Goal: Navigation & Orientation: Find specific page/section

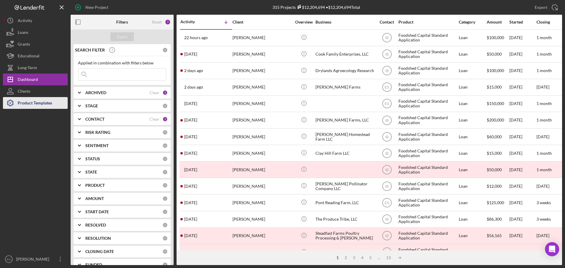
click at [29, 101] on div "Product Templates" at bounding box center [35, 103] width 34 height 13
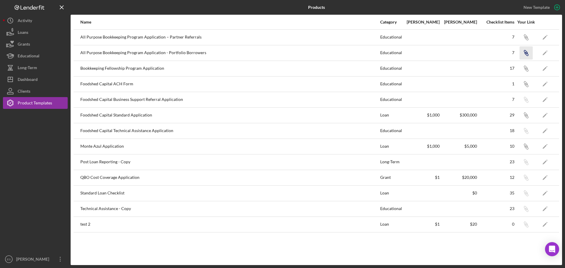
click at [528, 53] on icon "Icon/Link" at bounding box center [525, 52] width 13 height 13
click at [36, 79] on div "Dashboard" at bounding box center [28, 80] width 20 height 13
